Goal: Transaction & Acquisition: Obtain resource

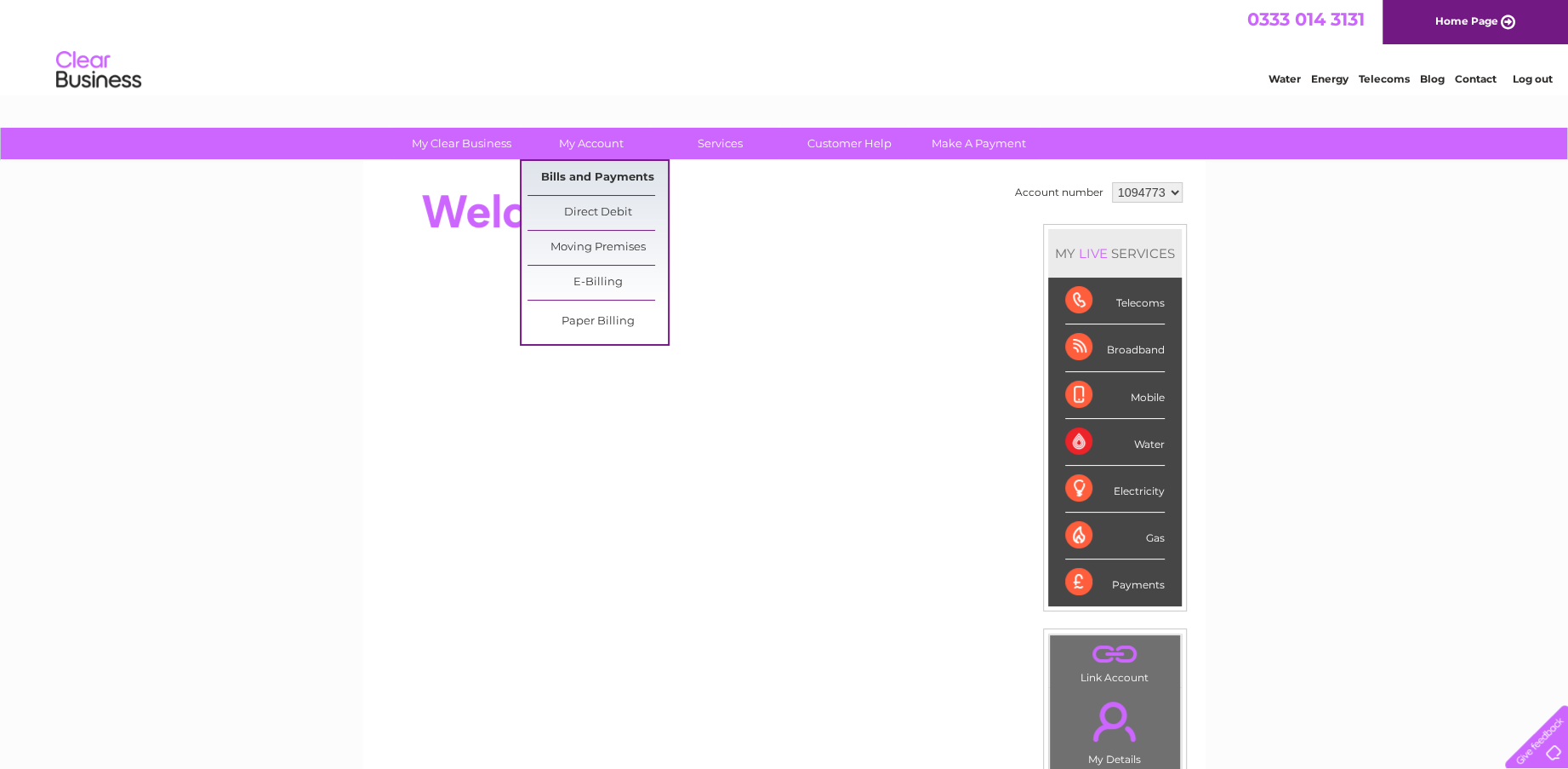
click at [583, 176] on link "Bills and Payments" at bounding box center [597, 178] width 140 height 34
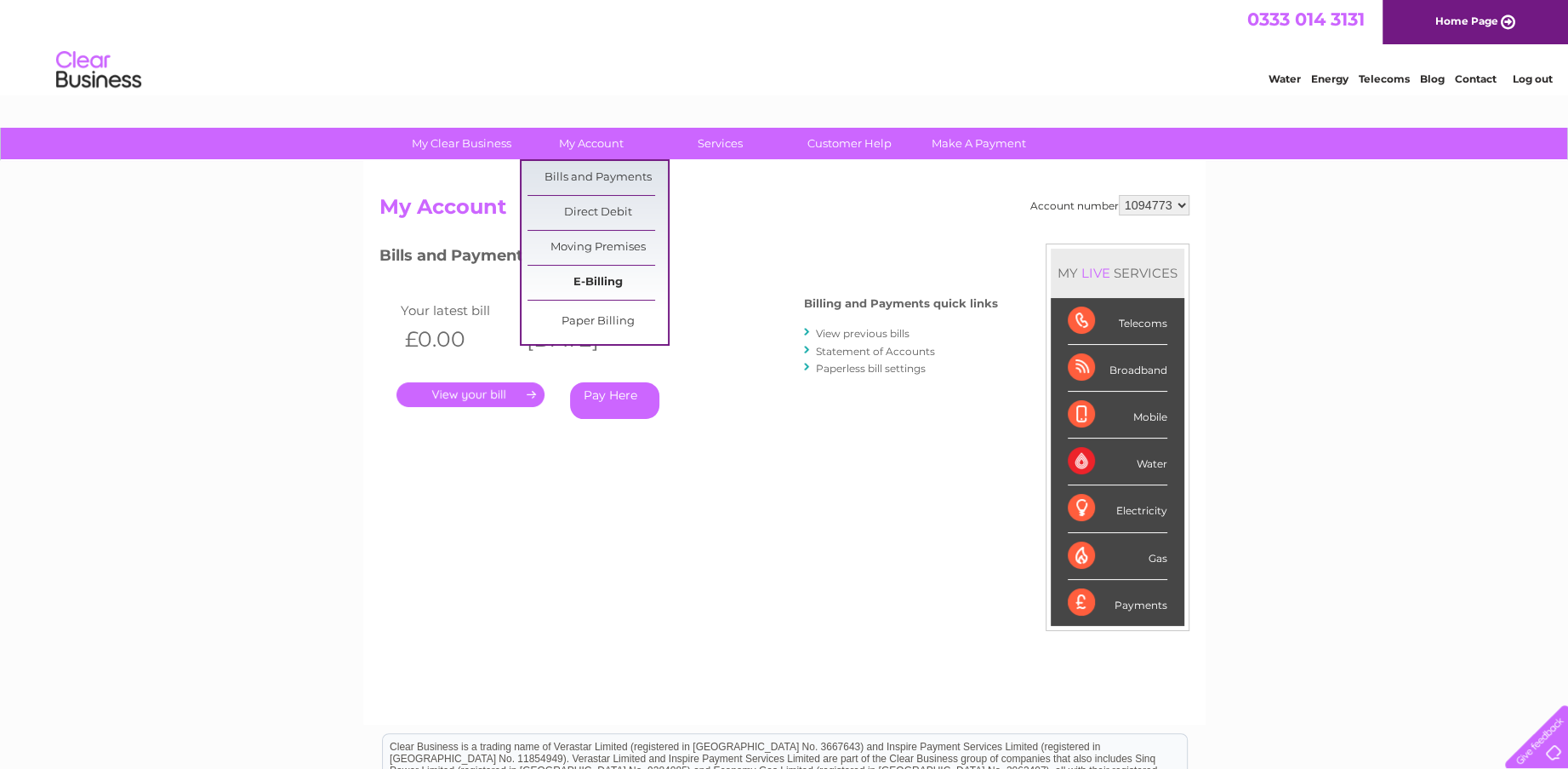
click at [578, 278] on link "E-Billing" at bounding box center [597, 283] width 140 height 34
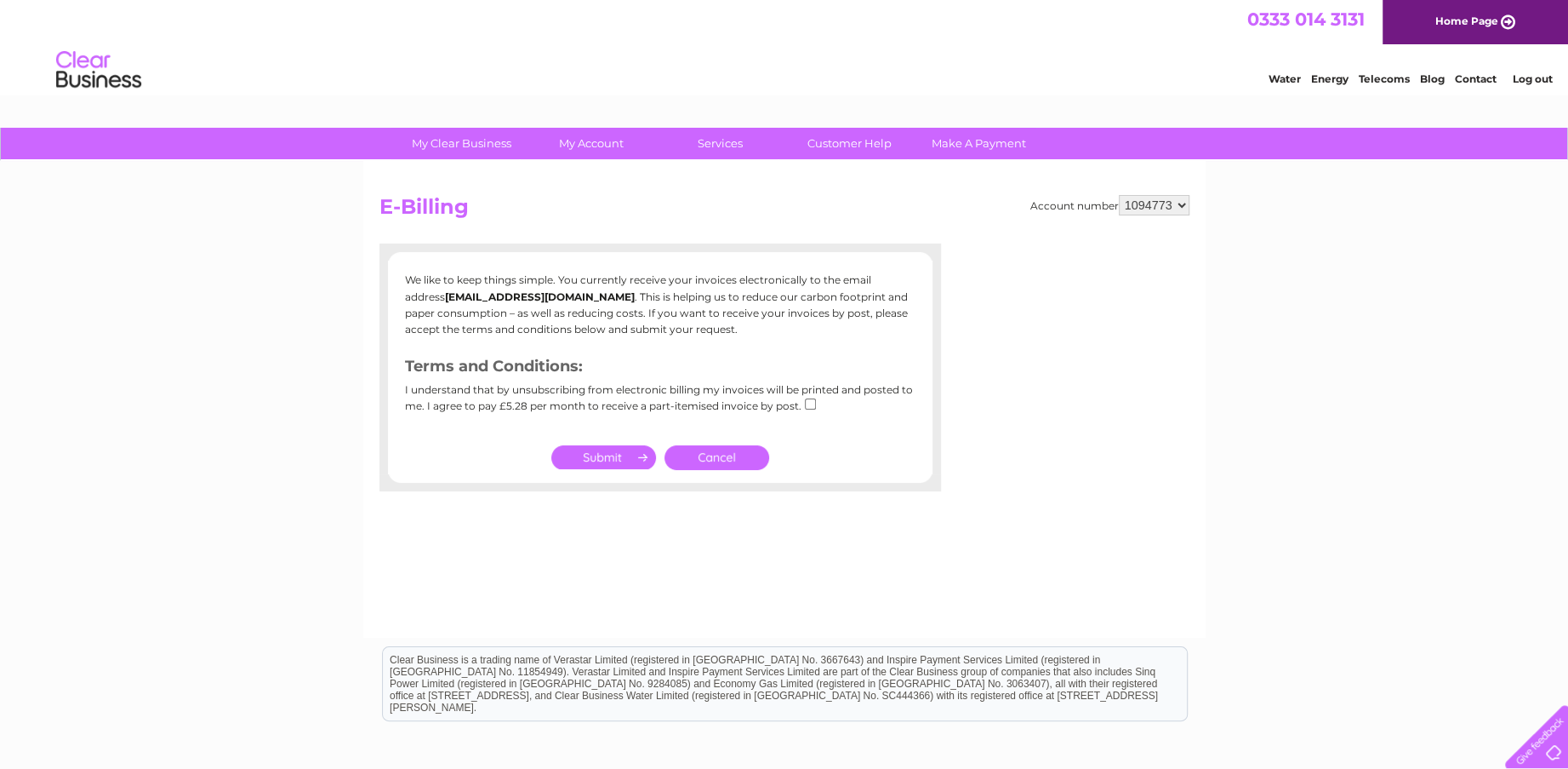
click at [734, 456] on link "Cancel" at bounding box center [716, 457] width 104 height 25
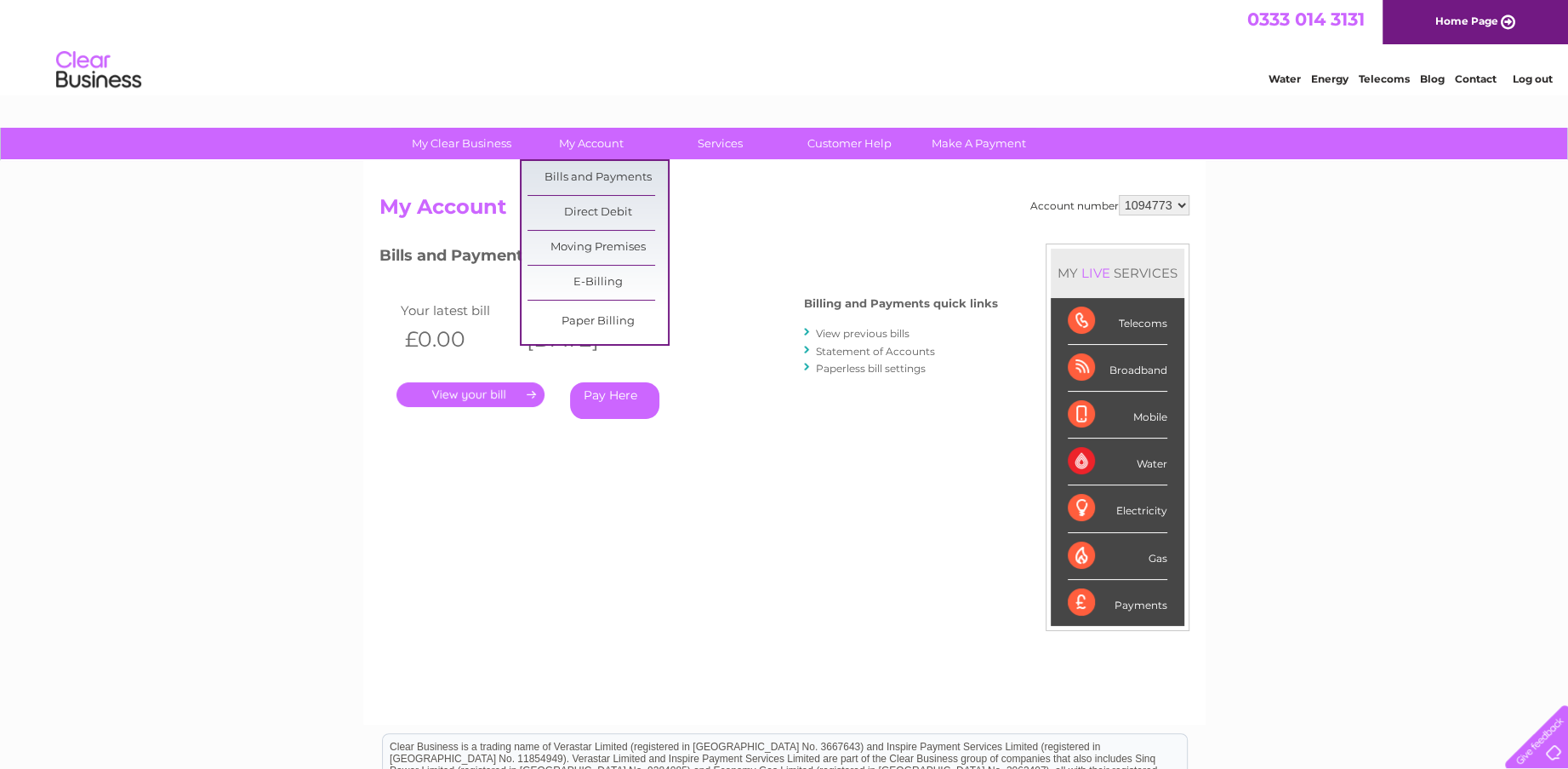
click at [575, 182] on link "Bills and Payments" at bounding box center [597, 178] width 140 height 34
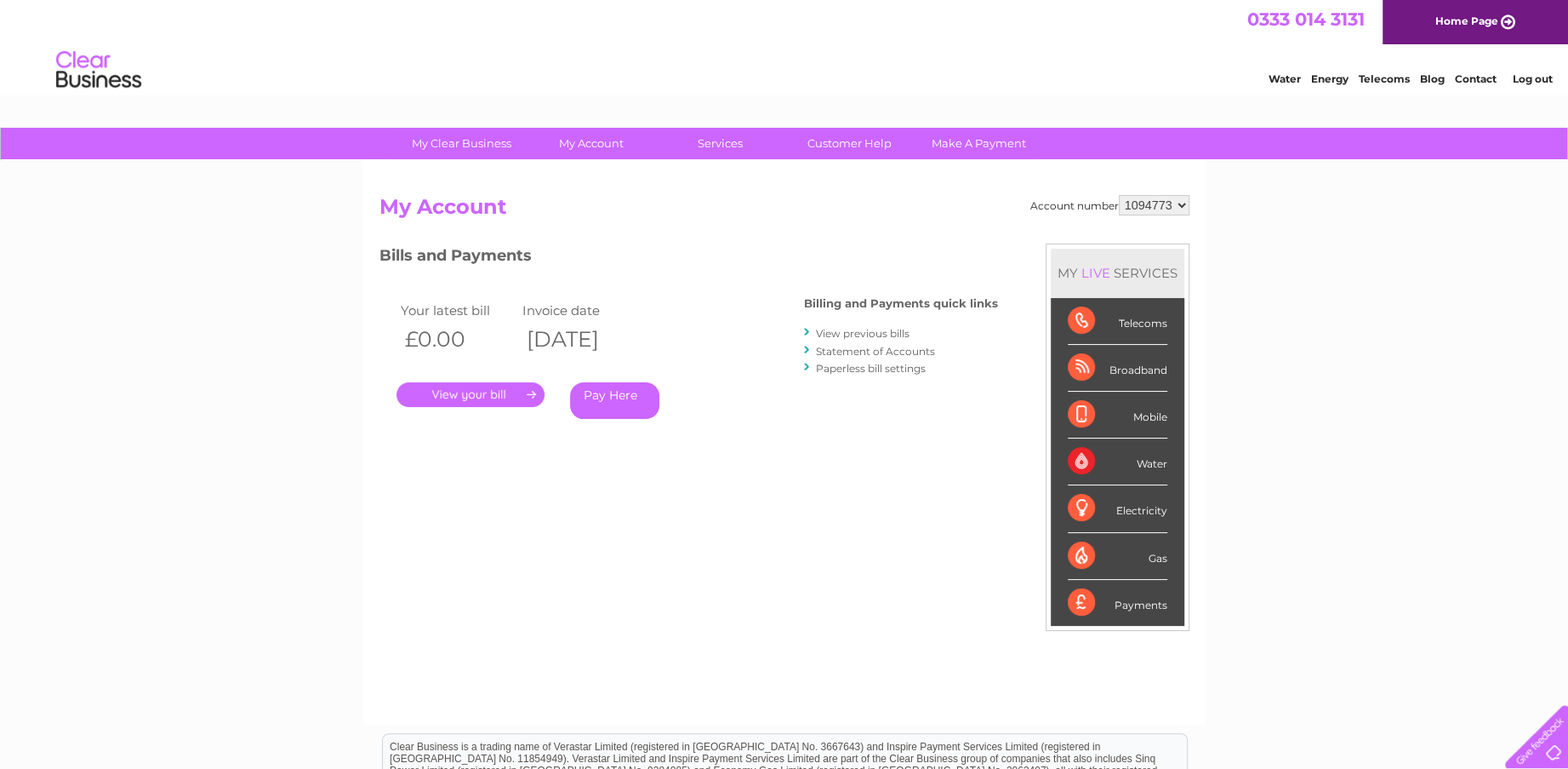
click at [856, 333] on link "View previous bills" at bounding box center [862, 333] width 93 height 13
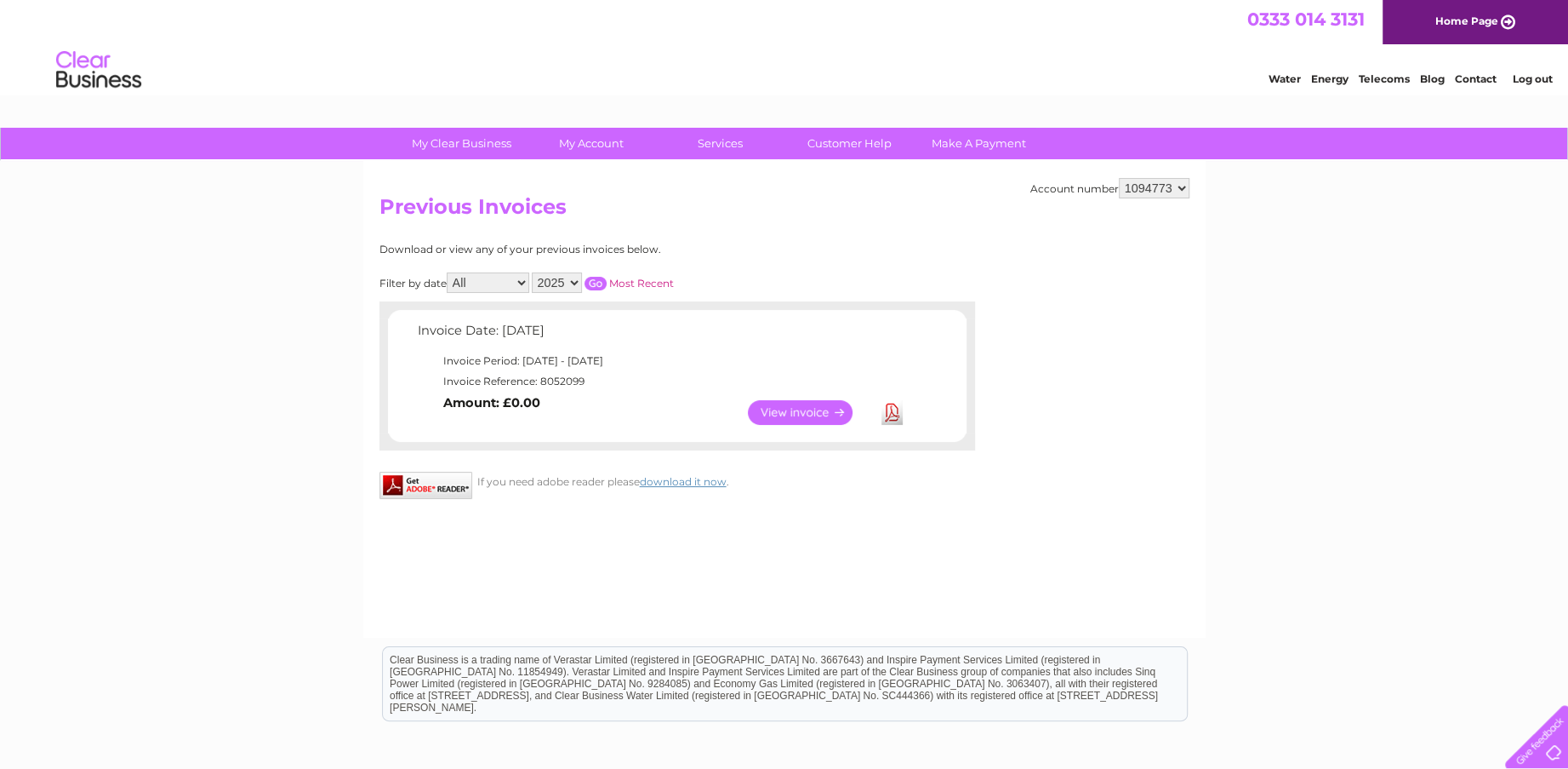
click at [892, 414] on link "Download" at bounding box center [892, 412] width 21 height 25
click at [570, 283] on select "2025 2023 2022" at bounding box center [556, 283] width 50 height 21
click at [520, 281] on select "All January February March April May June July August September October Novembe…" at bounding box center [488, 283] width 82 height 21
click at [448, 272] on select "All January February March April May June July August September October Novembe…" at bounding box center [488, 283] width 82 height 21
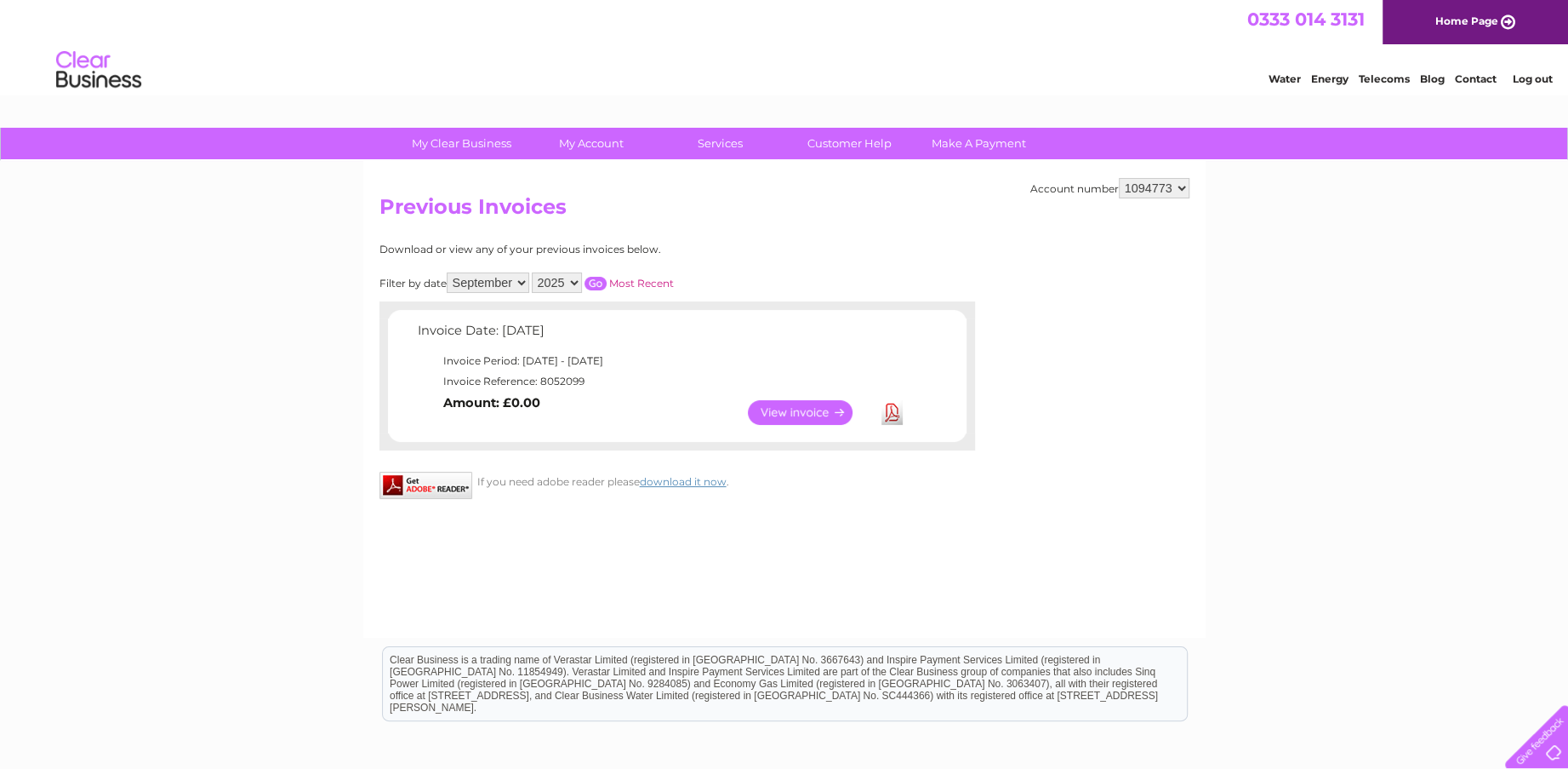
click at [594, 280] on input "button" at bounding box center [596, 283] width 22 height 14
click at [520, 281] on select "All January February March April May June July August September October Novembe…" at bounding box center [488, 283] width 82 height 21
click at [448, 272] on select "All January February March April May June July August September October Novembe…" at bounding box center [488, 283] width 82 height 21
click at [600, 280] on input "button" at bounding box center [596, 283] width 22 height 14
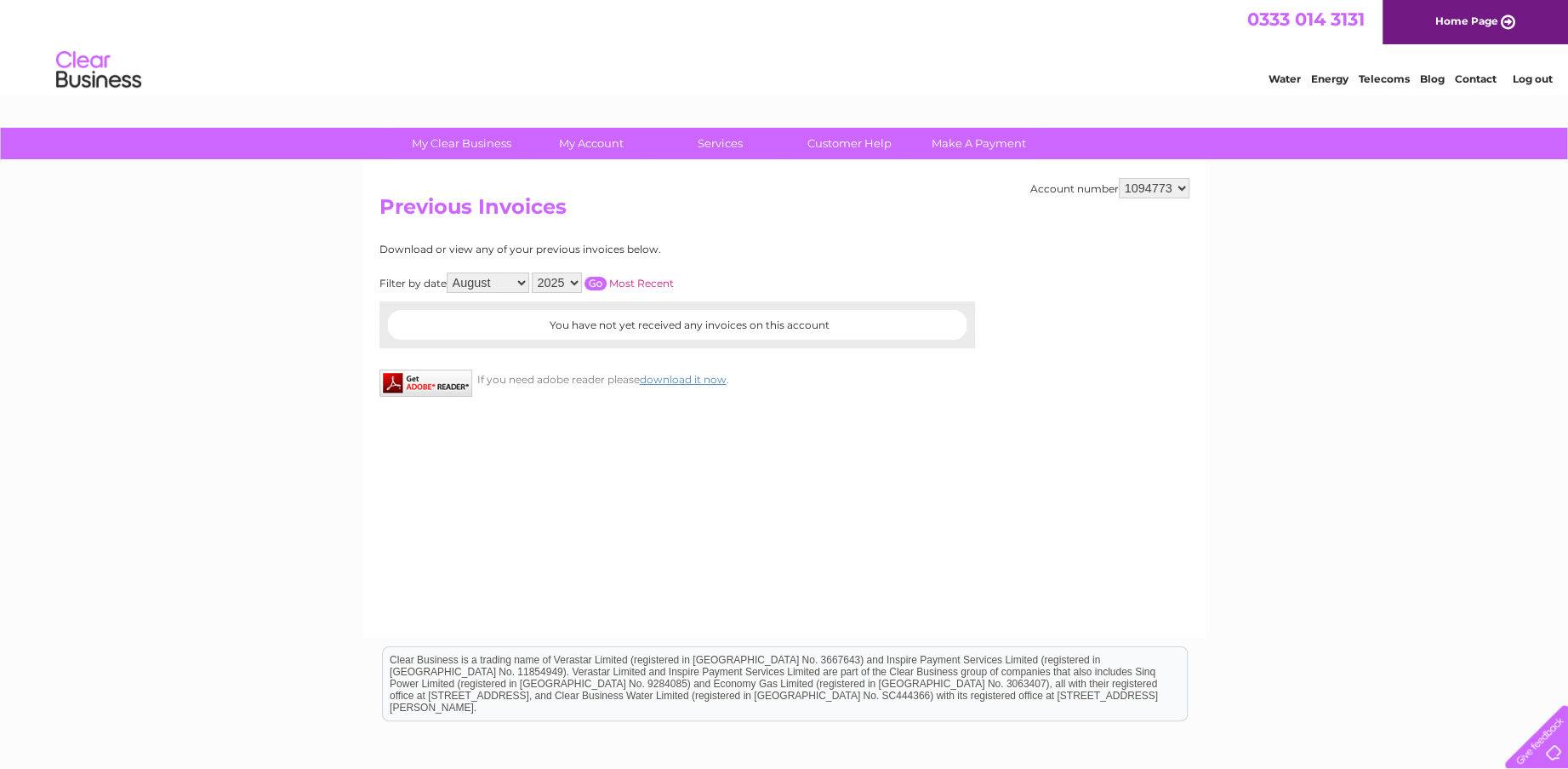
click at [514, 281] on select "All January February March April May June July August September October Novembe…" at bounding box center [488, 283] width 82 height 21
select select "7"
click at [448, 272] on select "All January February March April May June July August September October Novembe…" at bounding box center [488, 283] width 82 height 21
click at [598, 277] on input "button" at bounding box center [596, 283] width 22 height 14
click at [1181, 182] on select "1094773" at bounding box center [1154, 188] width 71 height 21
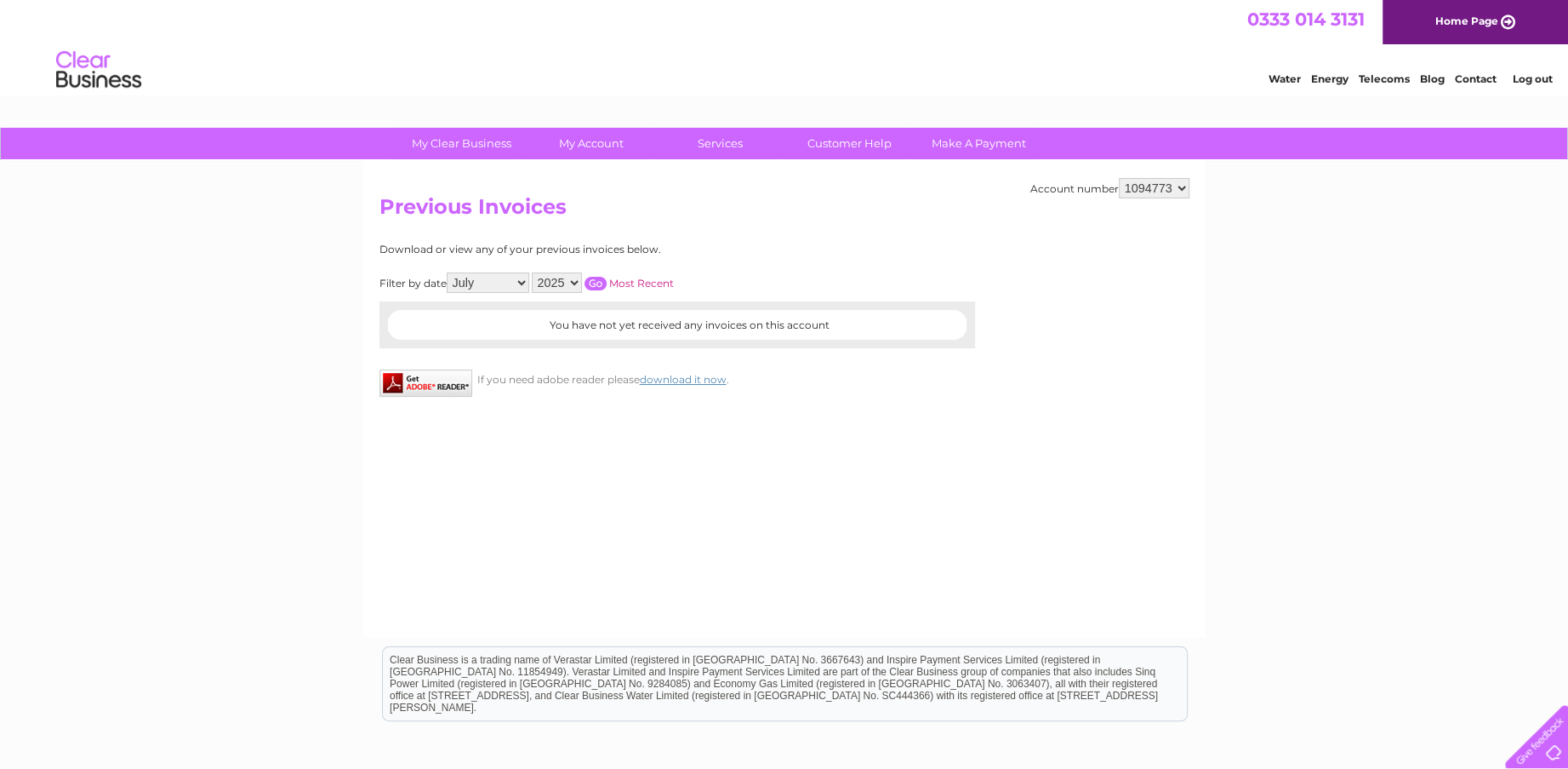
click at [1181, 182] on select "1094773" at bounding box center [1154, 188] width 71 height 21
click at [823, 206] on h2 "Previous Invoices" at bounding box center [784, 212] width 810 height 33
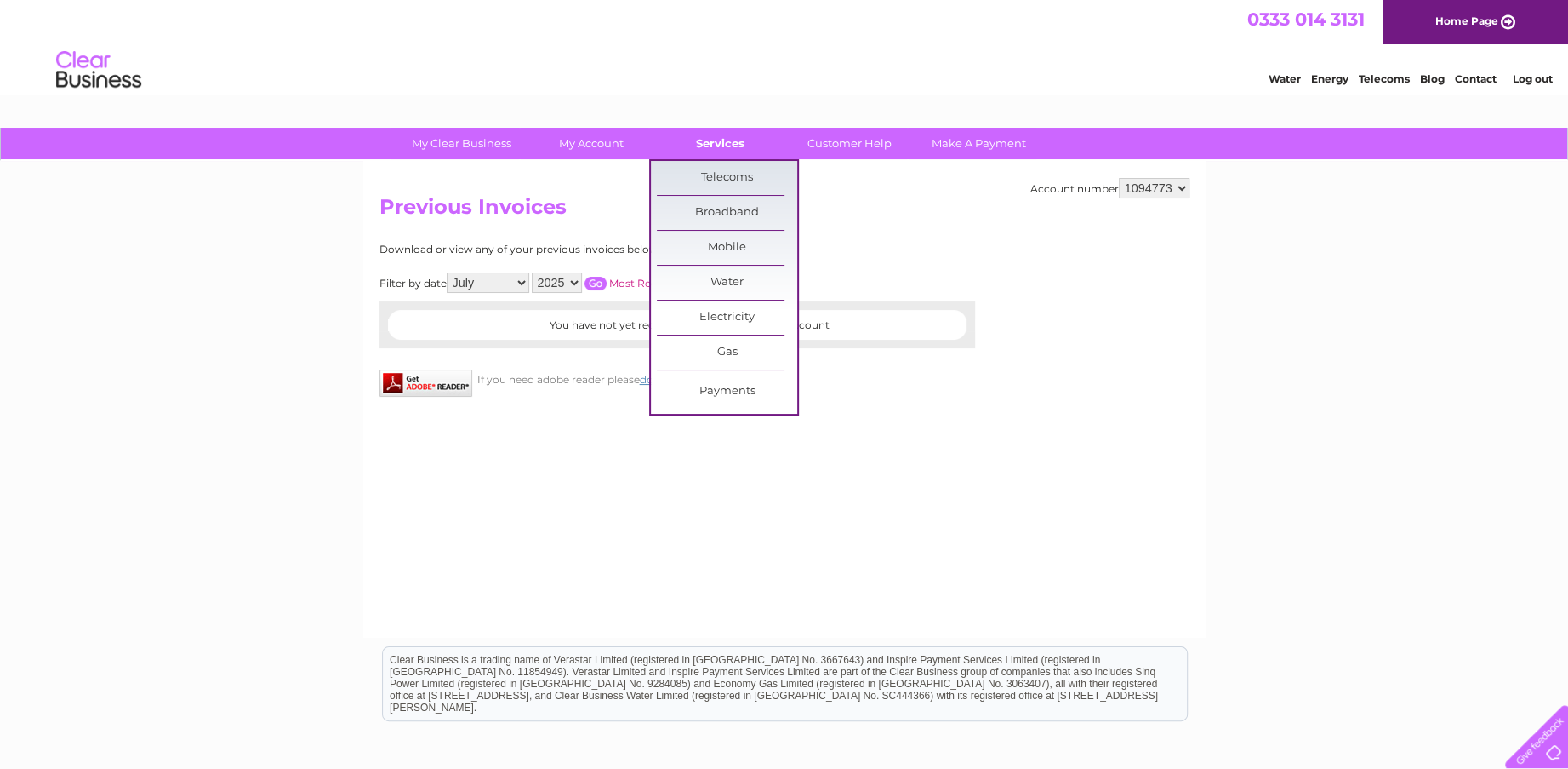
click at [708, 147] on link "Services" at bounding box center [720, 143] width 140 height 32
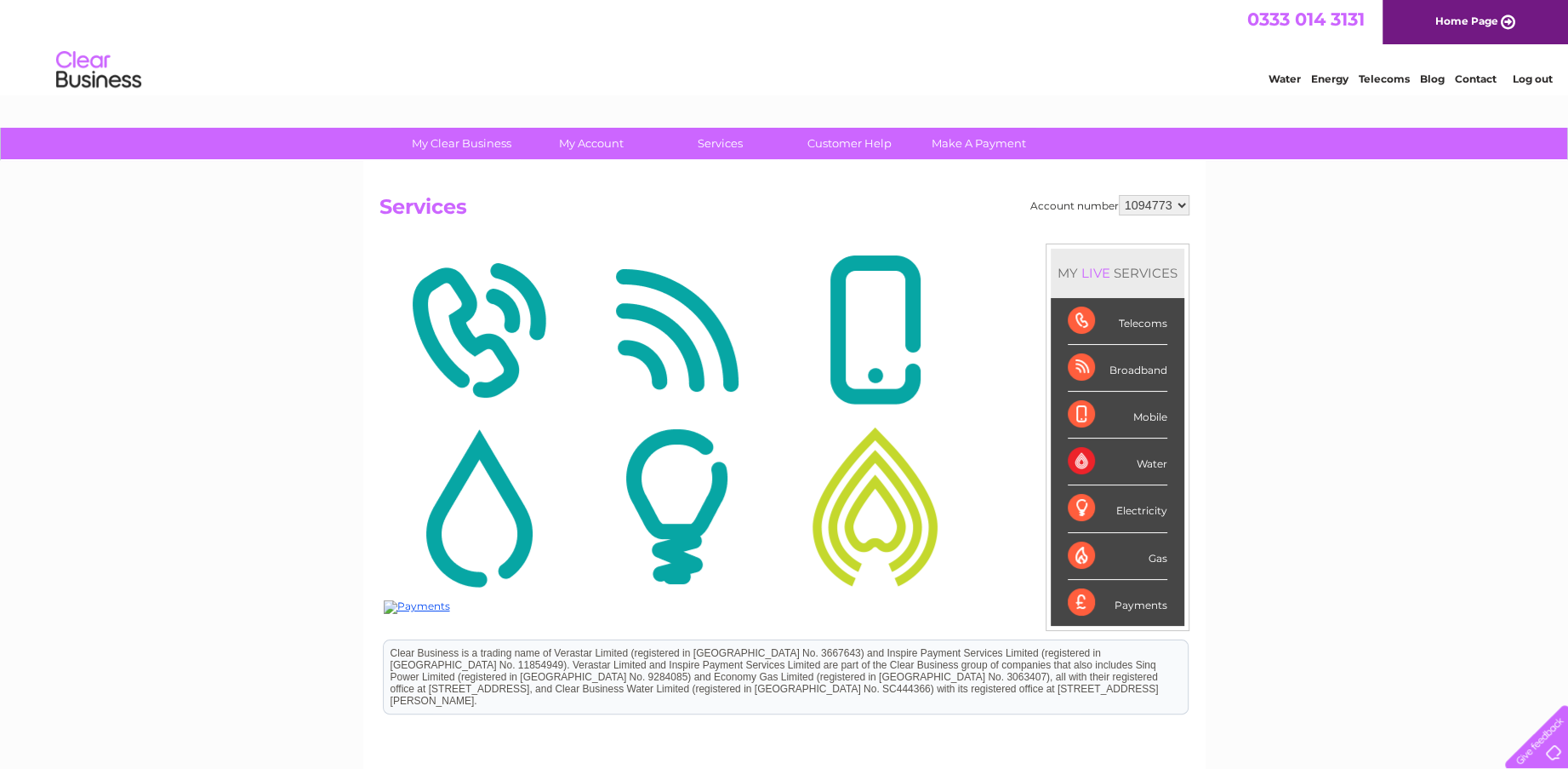
click at [842, 140] on link "Customer Help" at bounding box center [850, 143] width 140 height 32
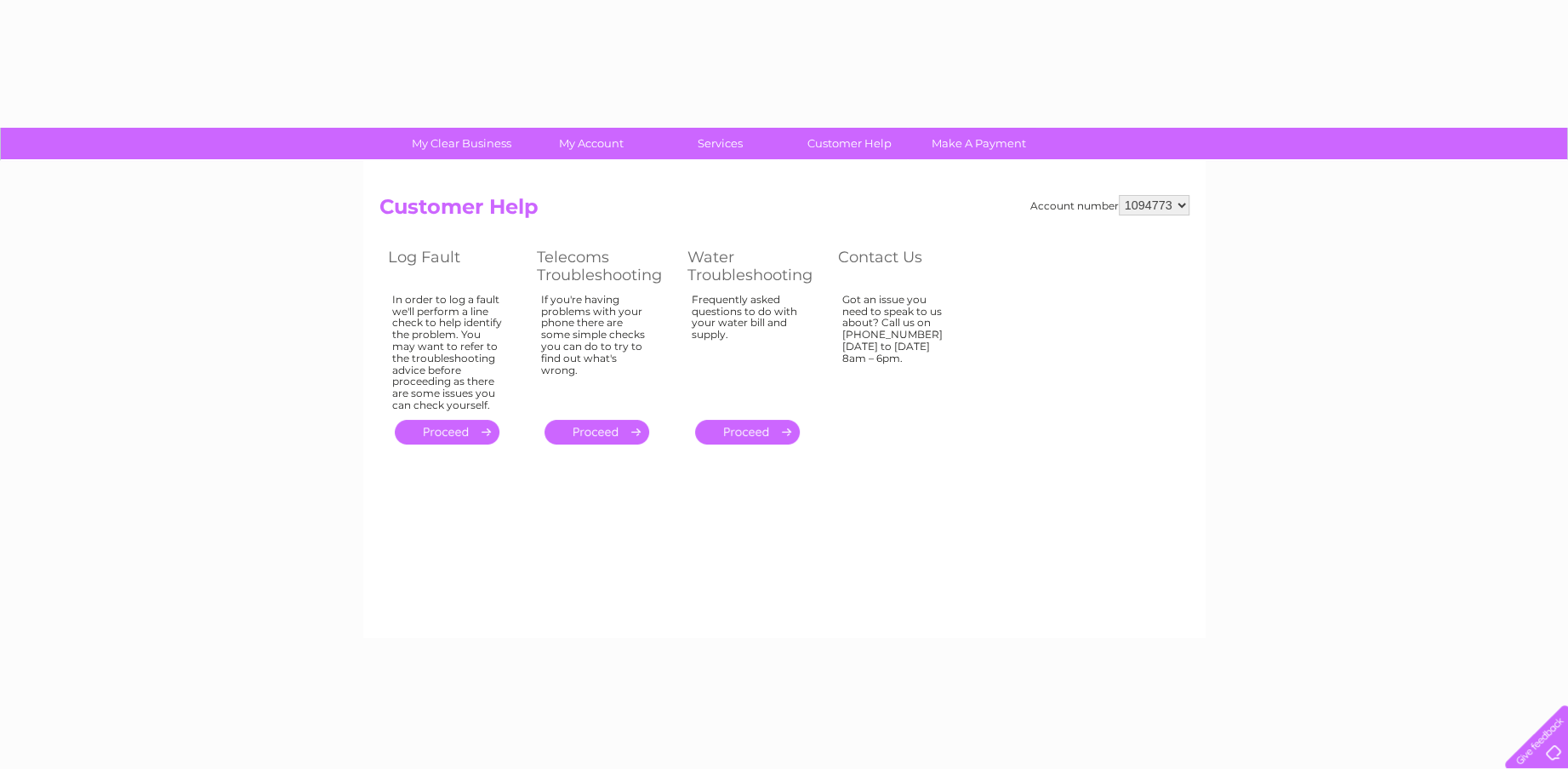
click at [978, 138] on link "Make A Payment" at bounding box center [979, 143] width 140 height 32
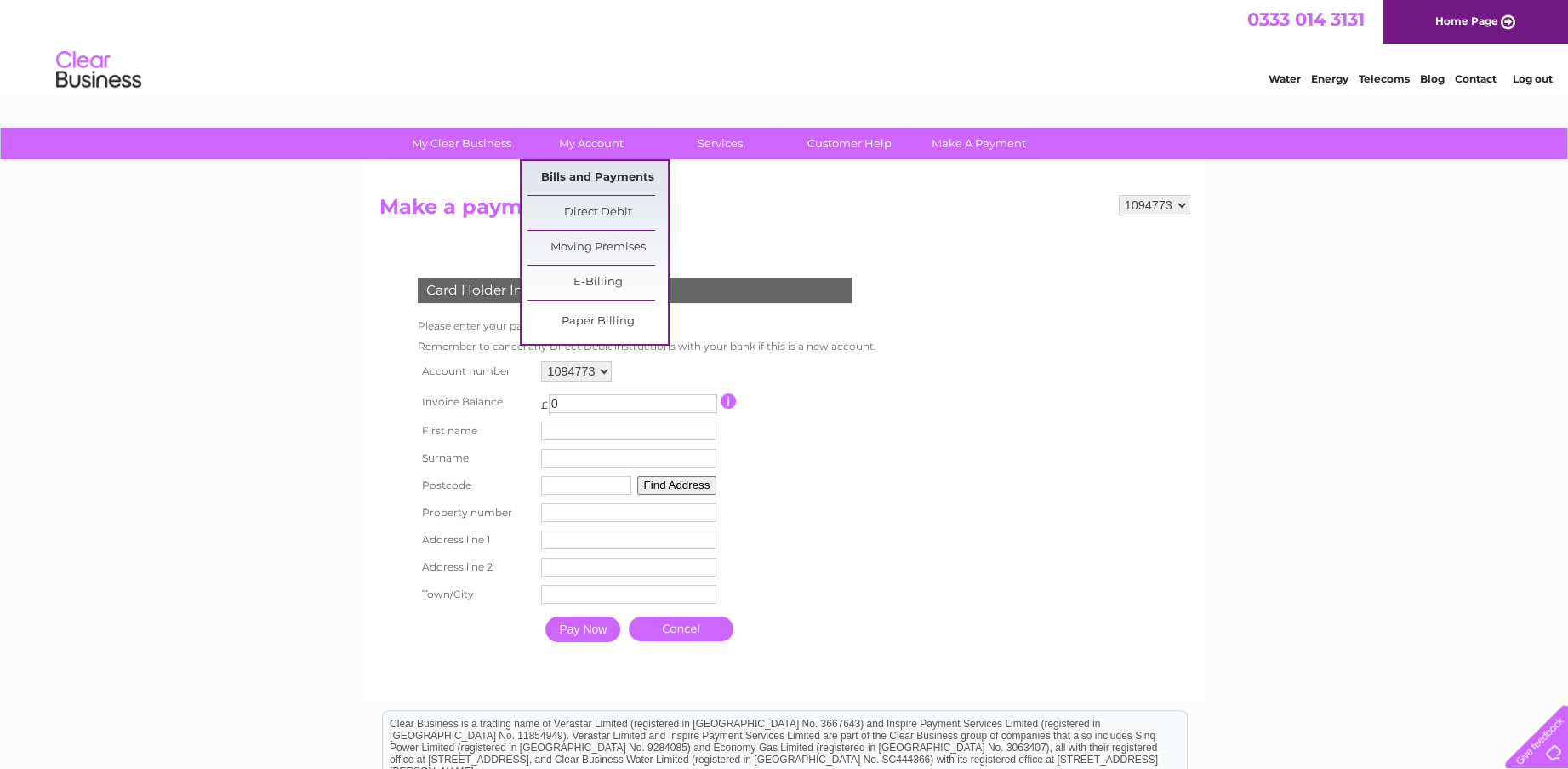
click at [603, 191] on link "Bills and Payments" at bounding box center [597, 178] width 140 height 34
